Goal: Navigation & Orientation: Find specific page/section

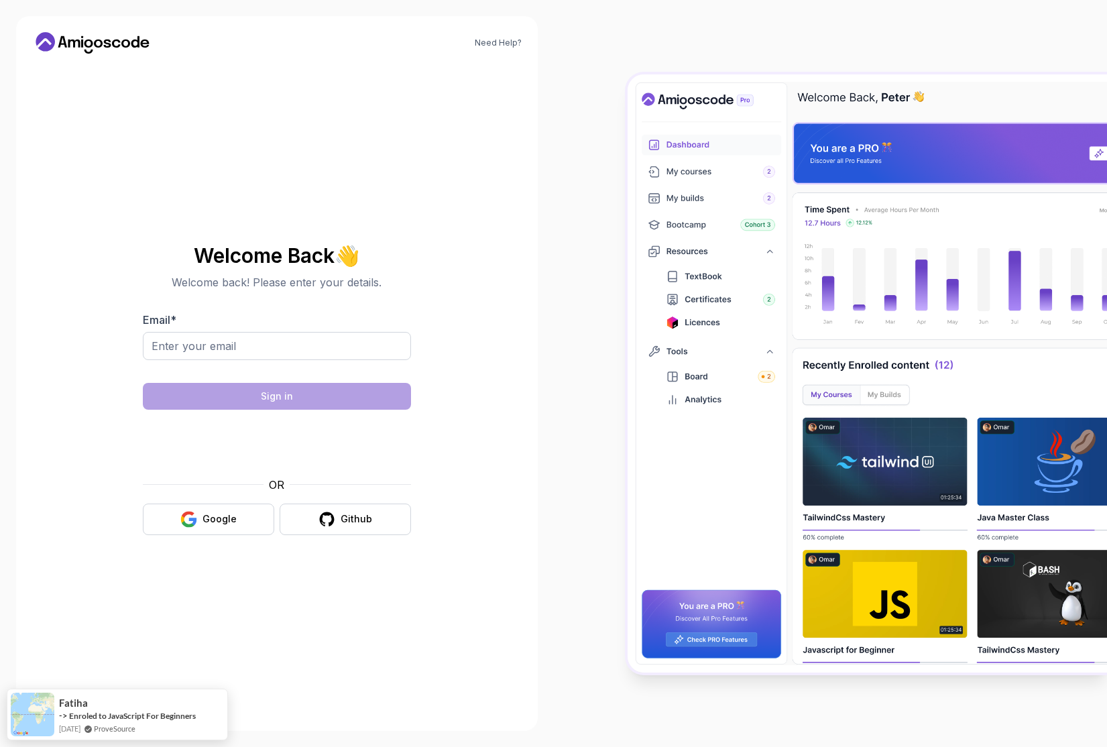
click at [73, 40] on icon at bounding box center [74, 44] width 12 height 8
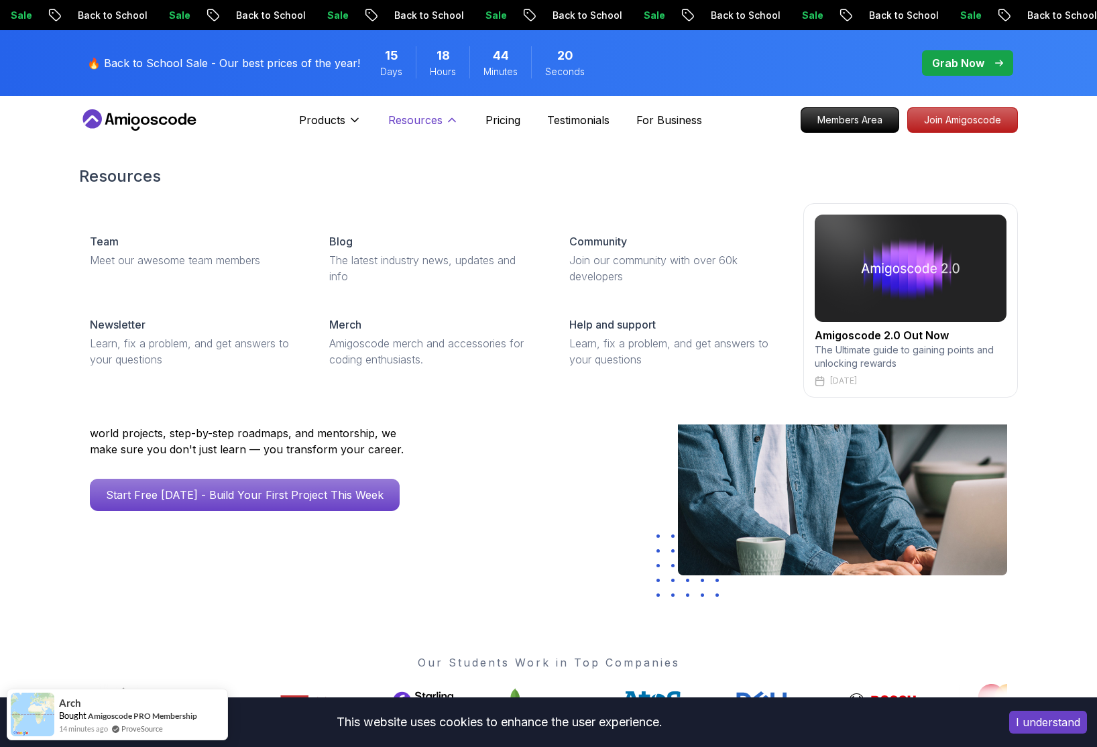
click at [407, 119] on p "Resources" at bounding box center [415, 120] width 54 height 16
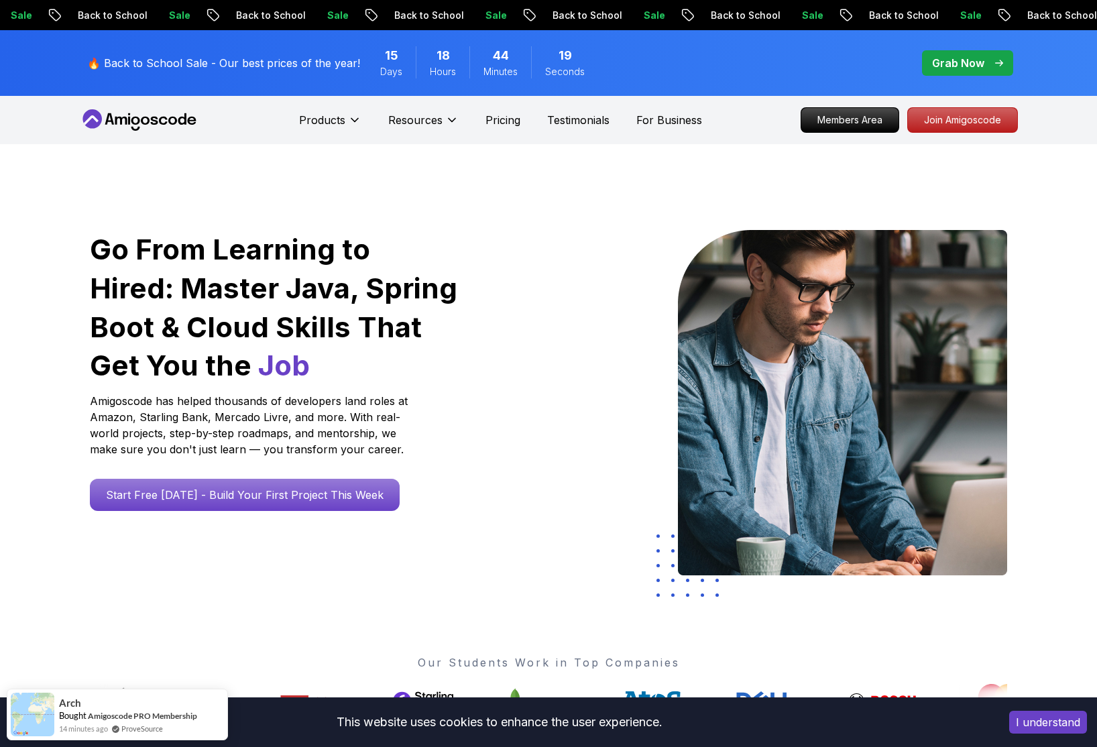
click at [454, 111] on div "Resources" at bounding box center [423, 120] width 70 height 27
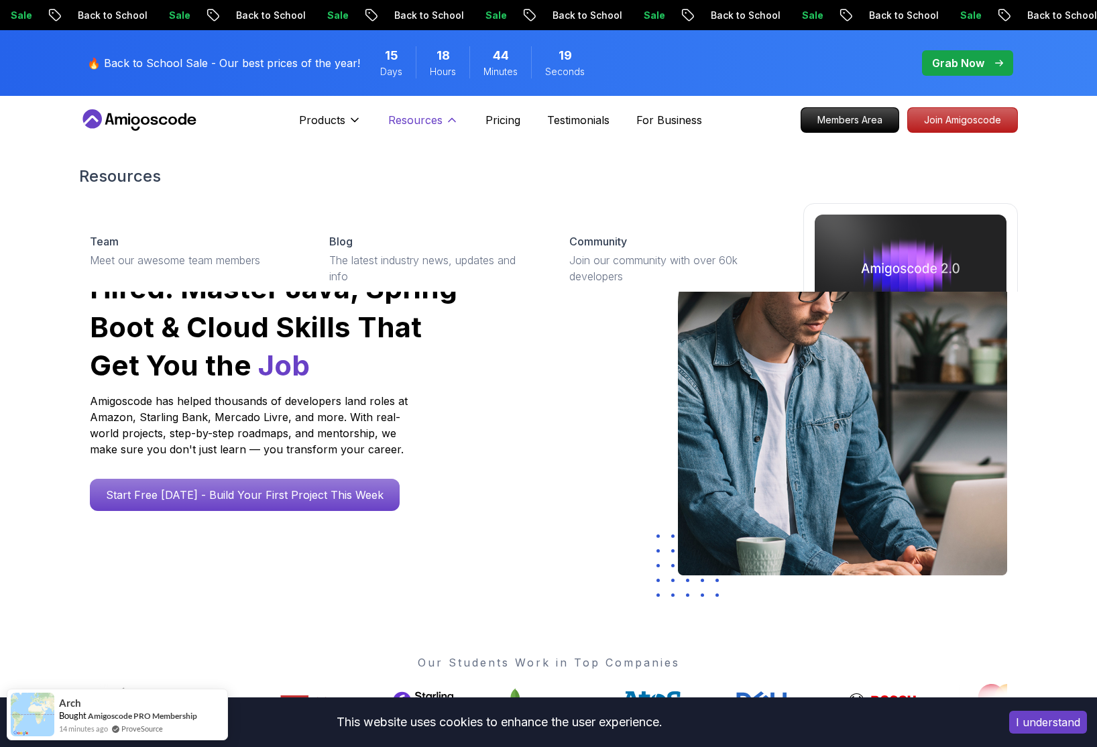
click at [446, 117] on icon at bounding box center [451, 119] width 13 height 13
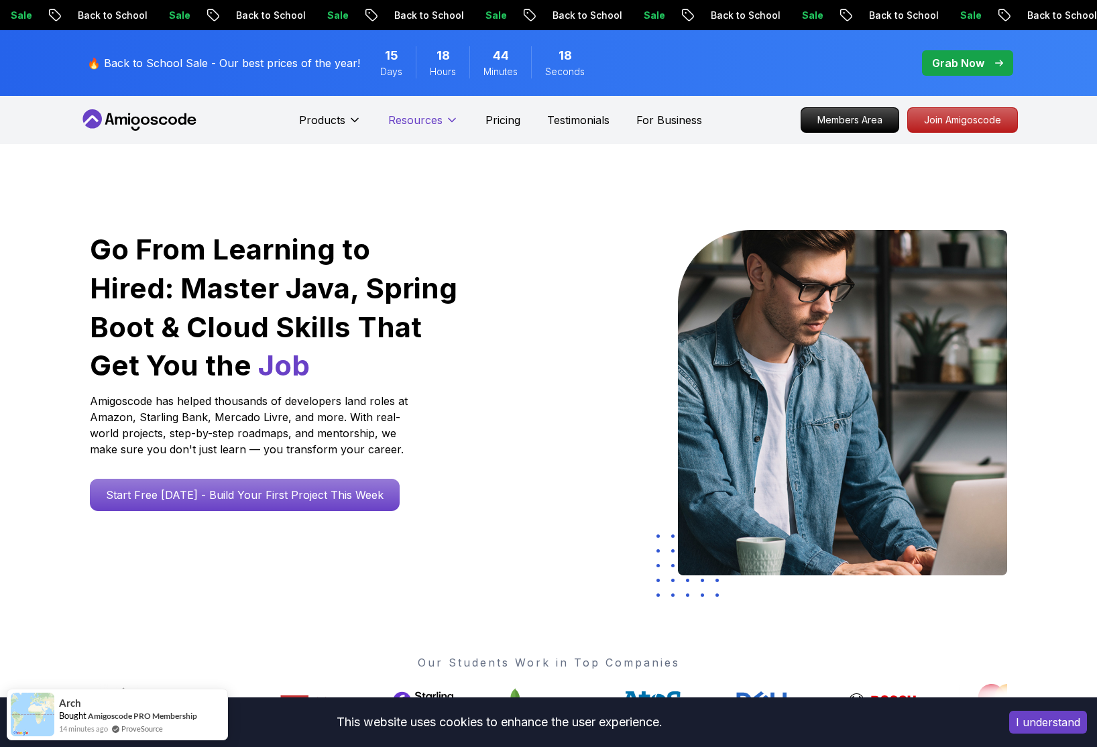
click at [438, 121] on p "Resources" at bounding box center [415, 120] width 54 height 16
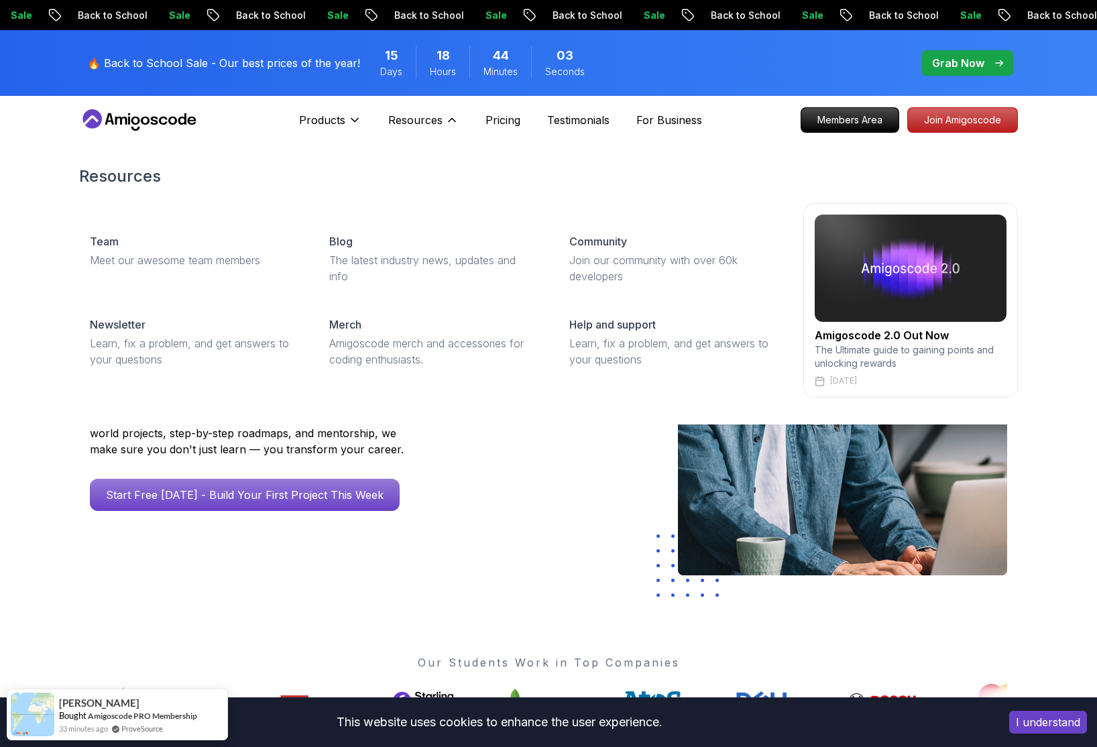
click at [926, 341] on h2 "Amigoscode 2.0 Out Now" at bounding box center [910, 335] width 192 height 16
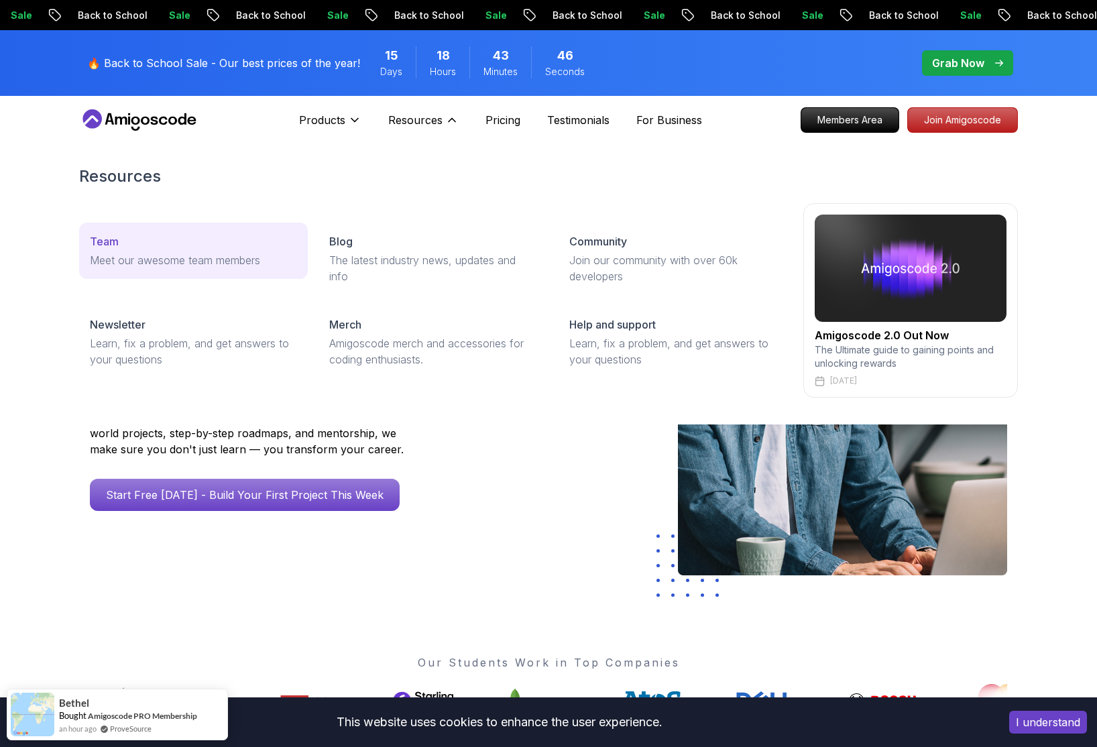
click at [170, 265] on p "Meet our awesome team members" at bounding box center [193, 260] width 207 height 16
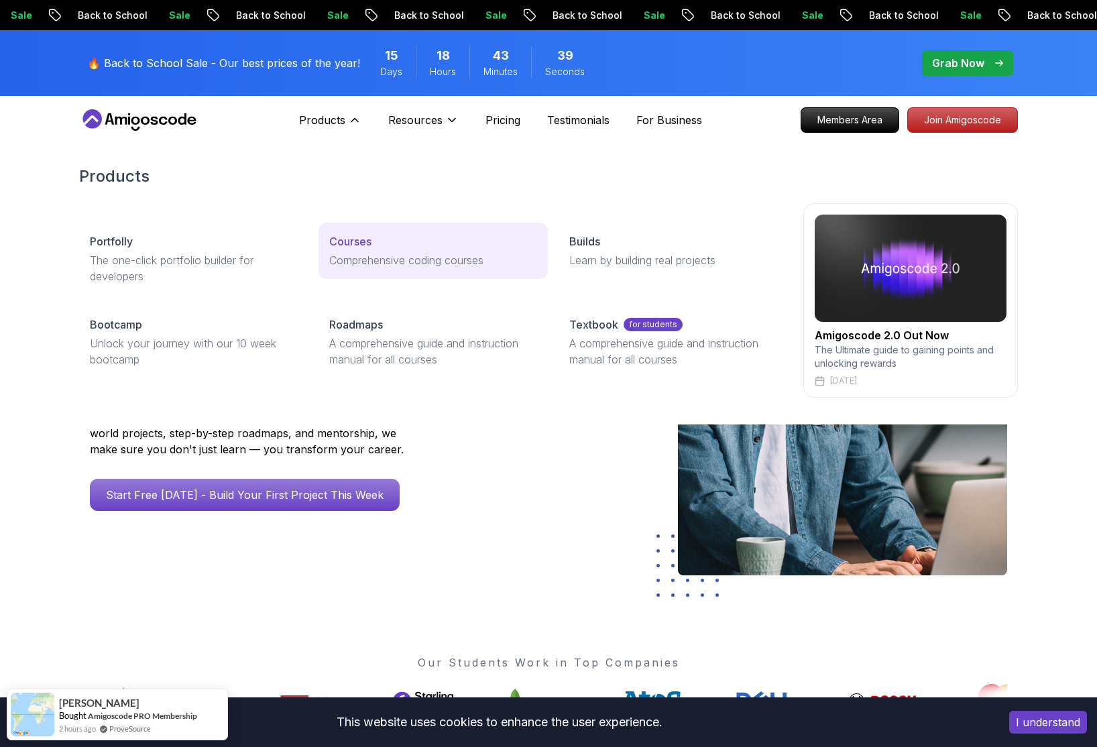
click at [365, 267] on p "Comprehensive coding courses" at bounding box center [432, 260] width 207 height 16
